Goal: Task Accomplishment & Management: Manage account settings

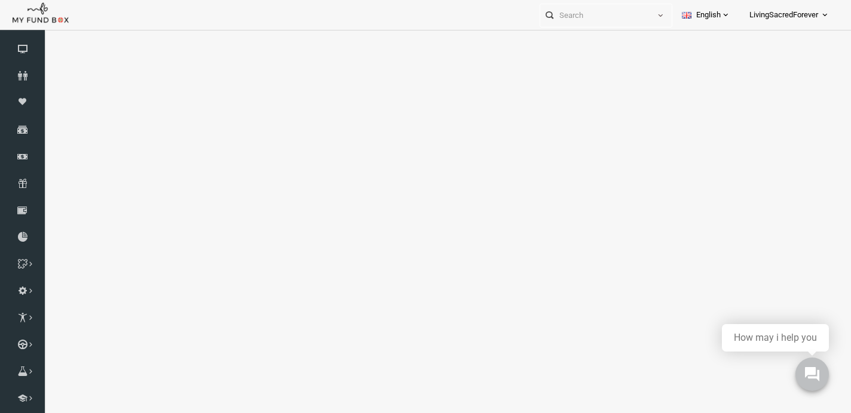
select select "100"
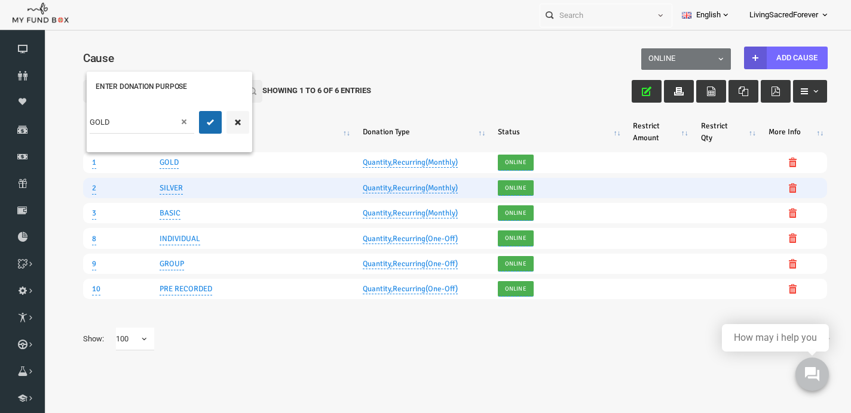
click at [408, 190] on link "Quantity,Recurring(Monthly)" at bounding box center [394, 188] width 95 height 10
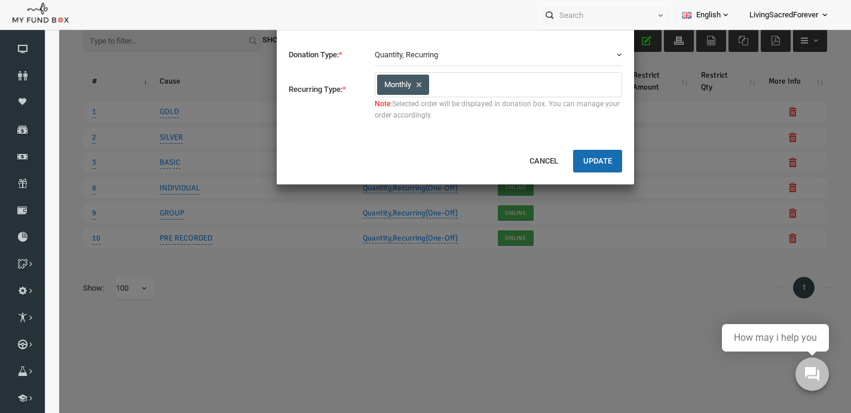
scroll to position [8, 0]
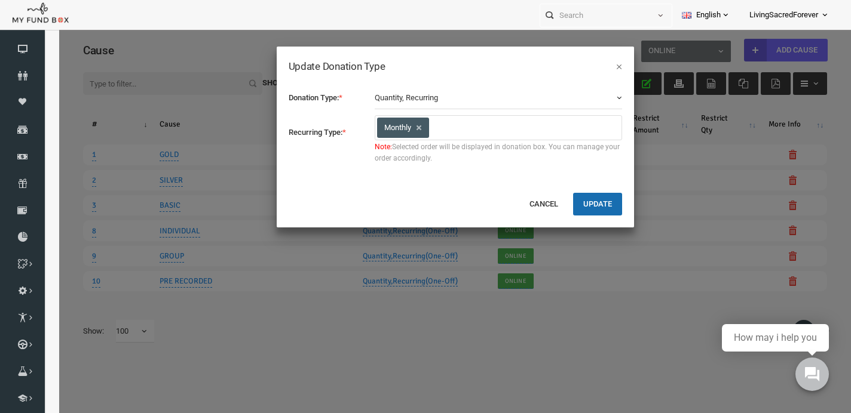
click at [600, 99] on b "button" at bounding box center [601, 98] width 10 height 10
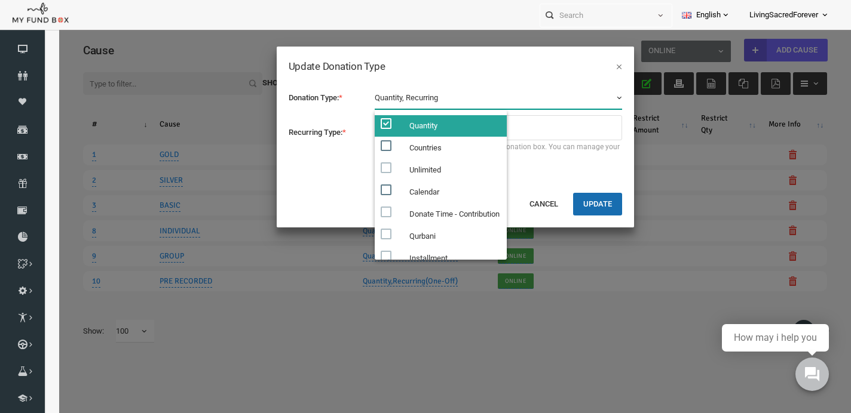
scroll to position [0, 0]
click at [602, 67] on button "×" at bounding box center [603, 66] width 6 height 12
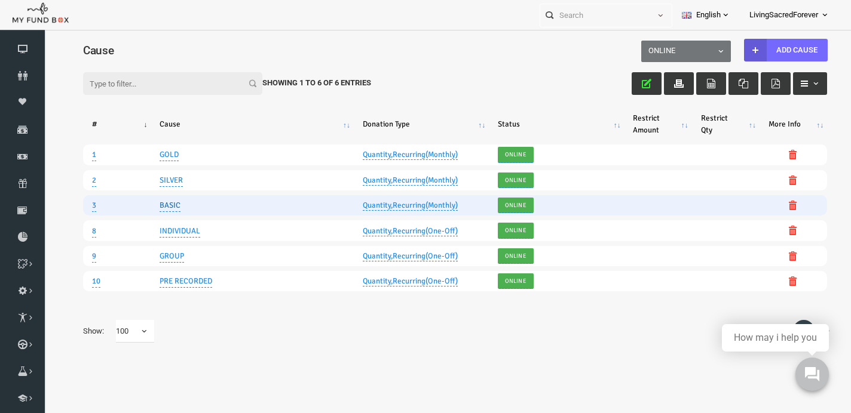
click at [154, 207] on link "BASIC" at bounding box center [153, 205] width 21 height 13
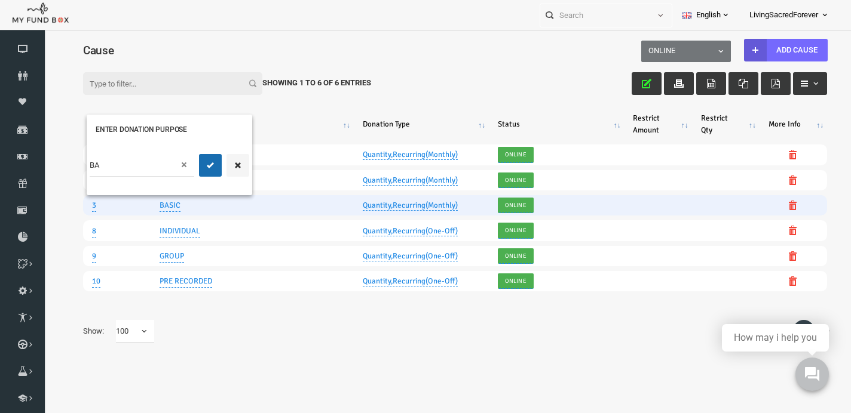
type input "B"
type input "Seed"
click at [193, 166] on icon "submit" at bounding box center [194, 166] width 10 height 10
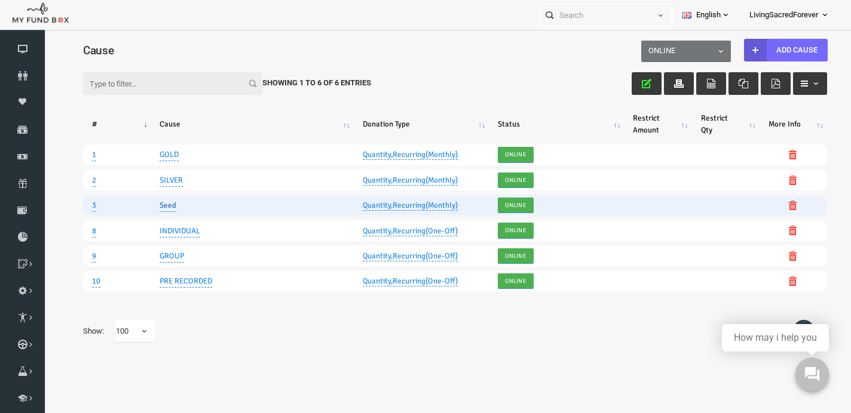
click at [157, 204] on link "Seed" at bounding box center [151, 205] width 17 height 13
click at [167, 167] on span at bounding box center [166, 165] width 10 height 10
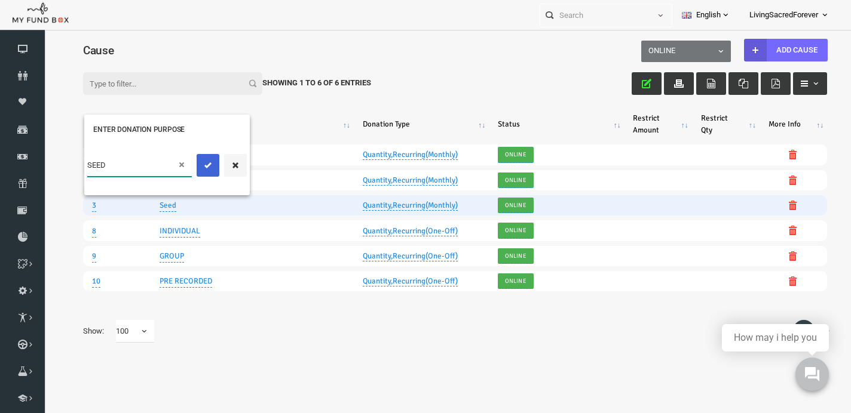
type input "SEED"
click at [203, 157] on button "submit" at bounding box center [191, 165] width 23 height 23
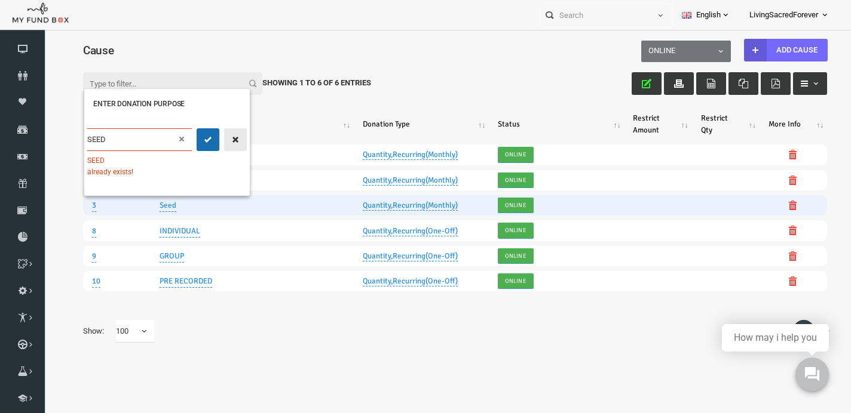
click at [222, 138] on icon "button" at bounding box center [220, 140] width 10 height 10
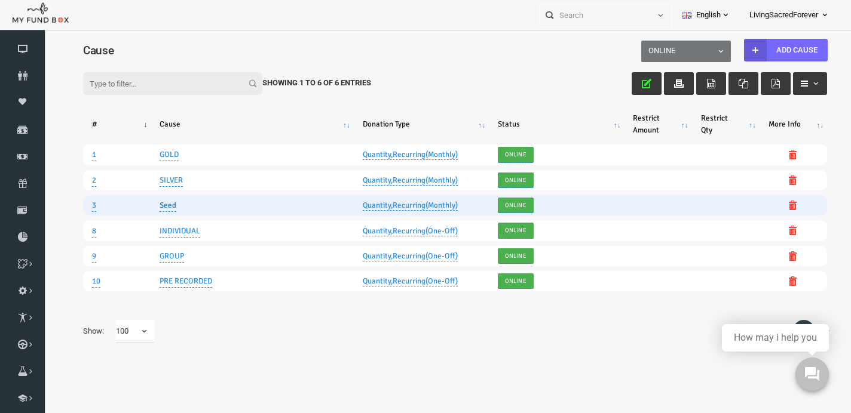
click at [155, 205] on link "Seed" at bounding box center [151, 205] width 17 height 13
click at [153, 164] on input "Seed" at bounding box center [123, 165] width 105 height 23
type input "SEED"
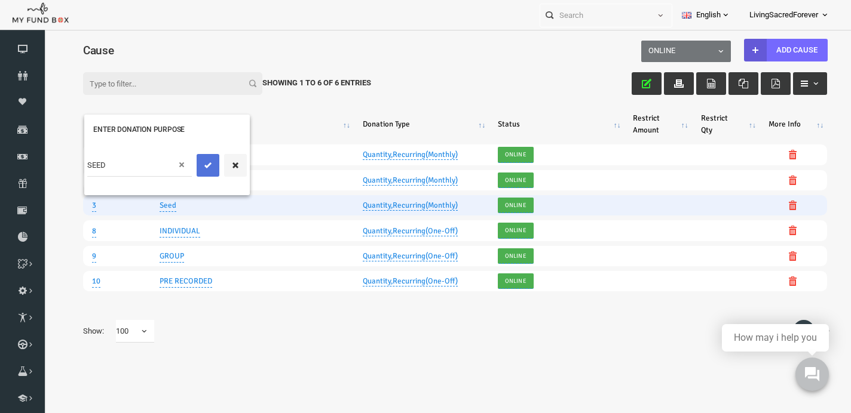
click at [192, 160] on button "submit" at bounding box center [191, 165] width 23 height 23
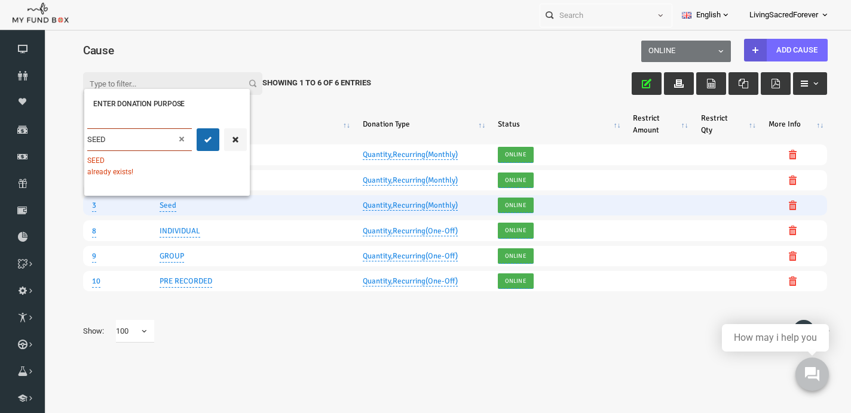
scroll to position [8, 0]
click at [115, 173] on div "SEED already exists!" at bounding box center [151, 166] width 160 height 22
click at [216, 136] on icon "button" at bounding box center [220, 140] width 10 height 10
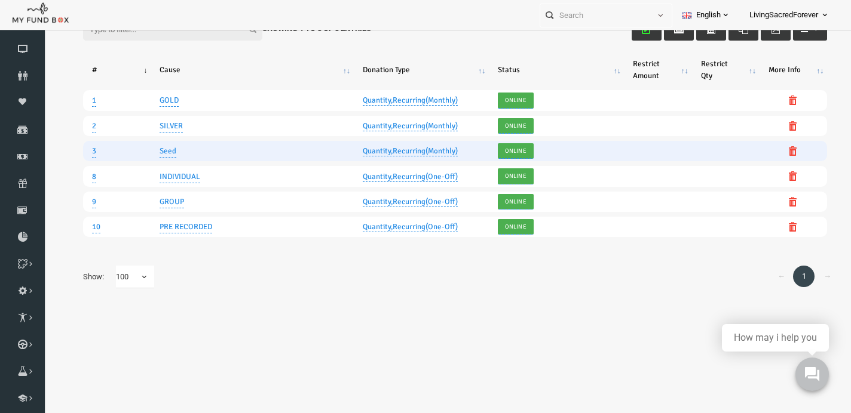
scroll to position [59, 0]
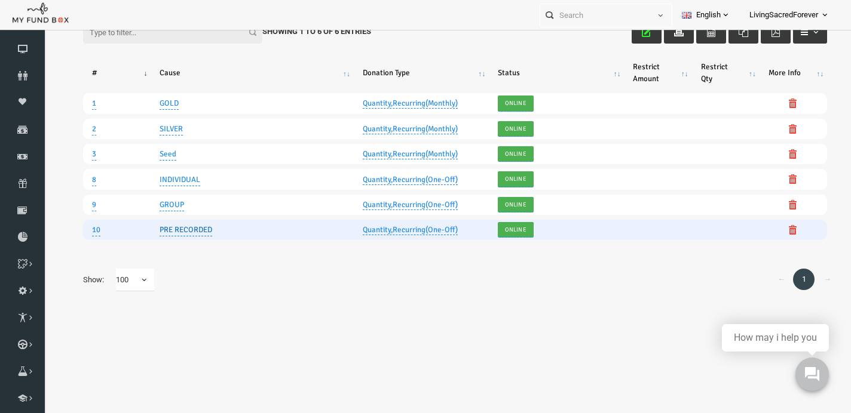
click at [177, 230] on link "PRE RECORDED" at bounding box center [169, 229] width 53 height 13
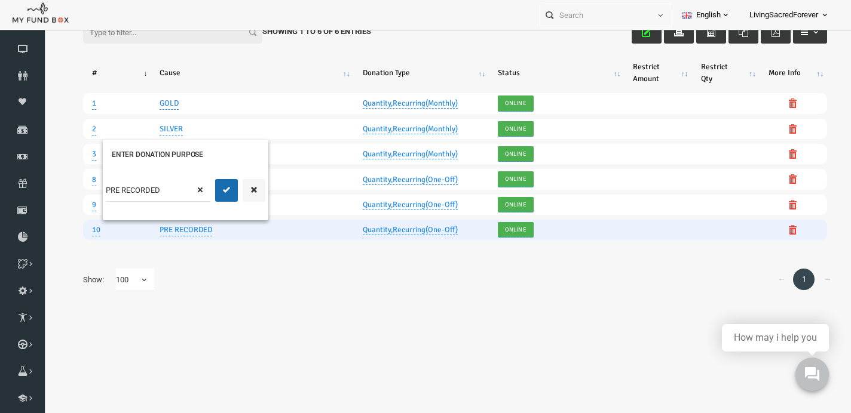
click at [185, 190] on span at bounding box center [184, 190] width 10 height 10
click at [237, 191] on icon "button" at bounding box center [238, 190] width 10 height 10
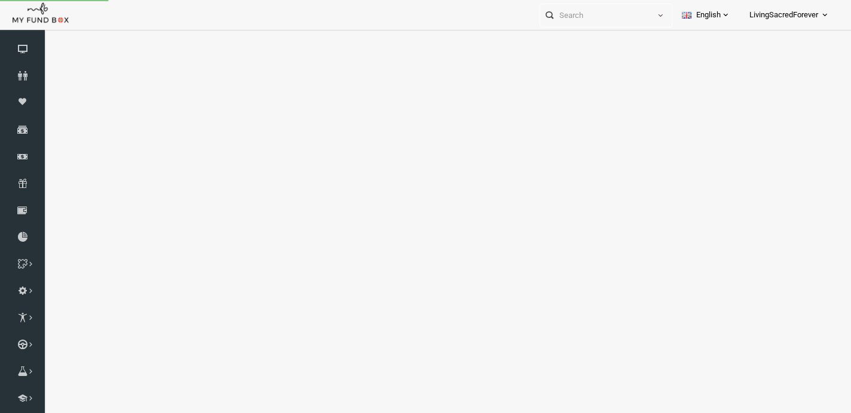
select select "100"
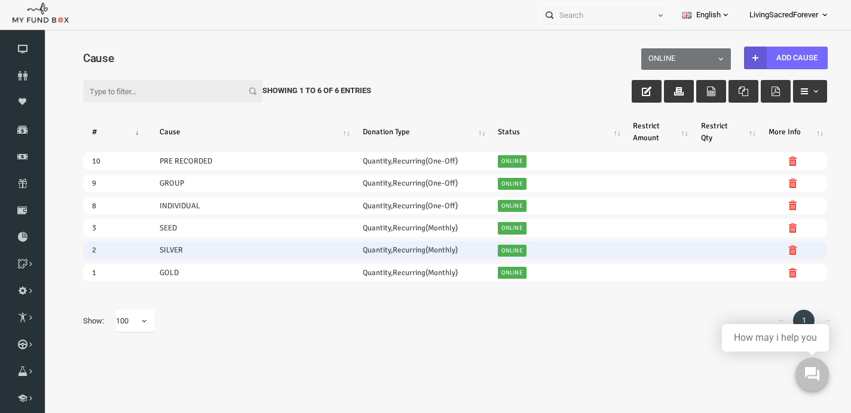
click at [164, 252] on td "SILVER" at bounding box center [235, 250] width 203 height 17
